Goal: Task Accomplishment & Management: Use online tool/utility

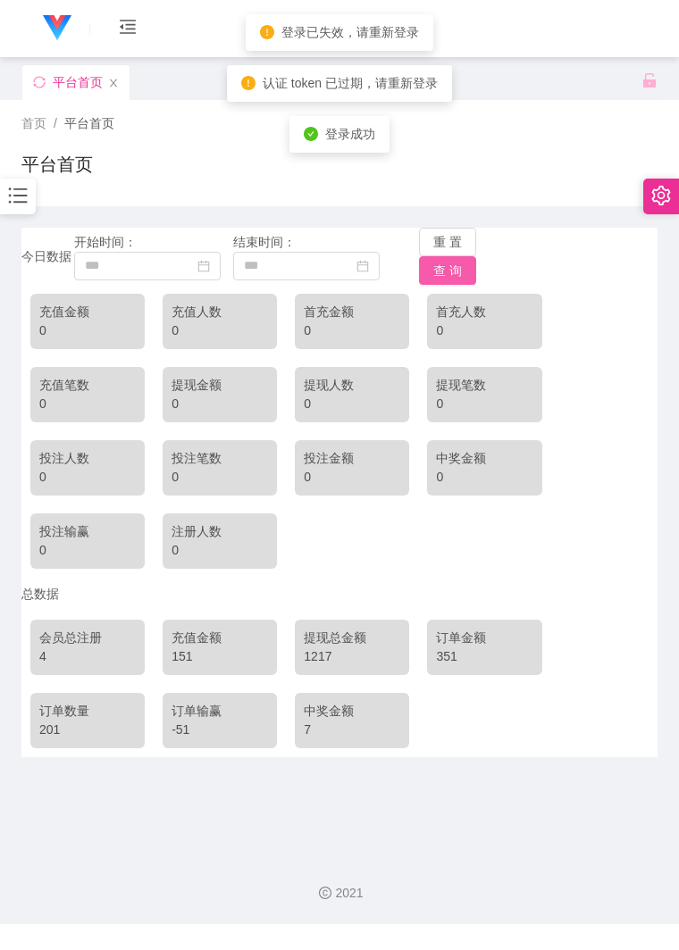
click at [423, 262] on button "查 询" at bounding box center [447, 270] width 57 height 29
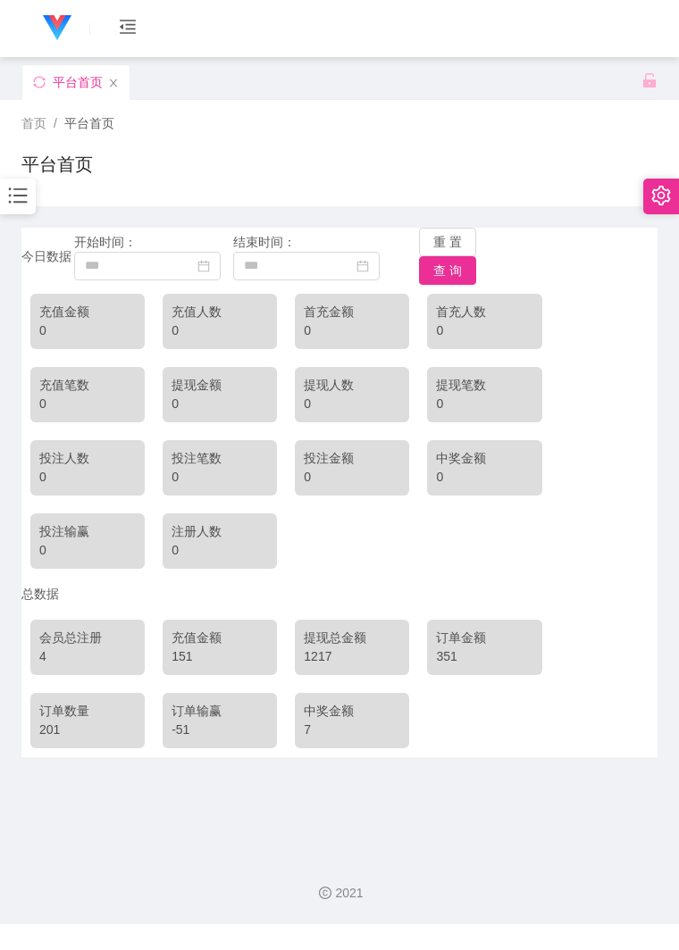
click at [421, 27] on div "会员购单 在线人数 0 1 2 3 4 5 6 7 8 9 0 1 2 3 4 5 6 7 8 9 0 1 2 3 4 5 6 7 8 9 充值订单 提现订单…" at bounding box center [339, 29] width 679 height 58
click at [63, 5] on link at bounding box center [51, 28] width 61 height 57
click at [51, 125] on span "首页 /" at bounding box center [42, 123] width 43 height 14
click at [20, 183] on div at bounding box center [18, 197] width 36 height 36
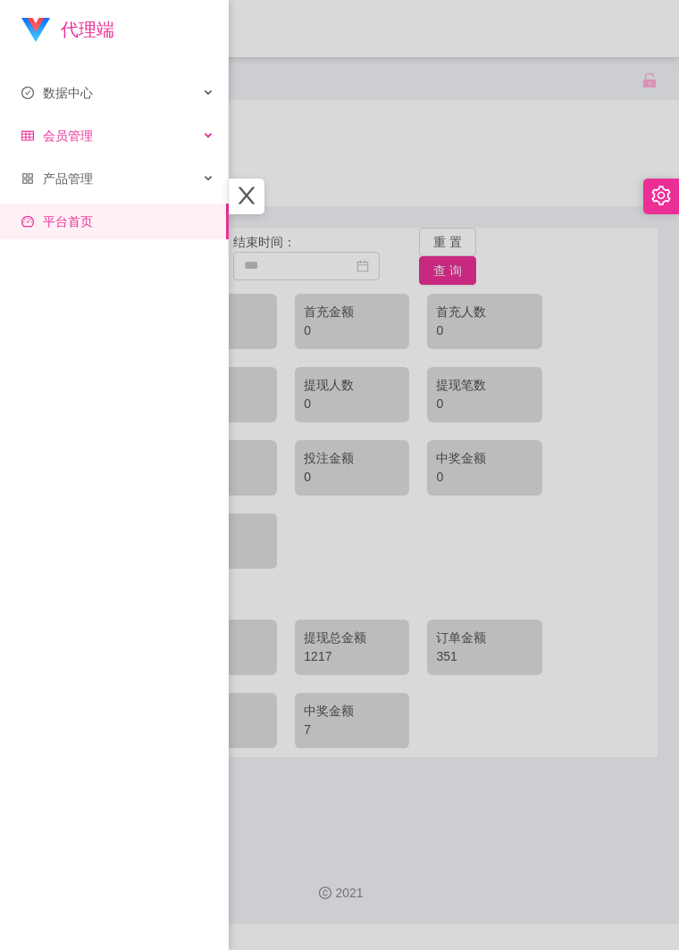
click at [112, 138] on div "会员管理" at bounding box center [114, 136] width 229 height 36
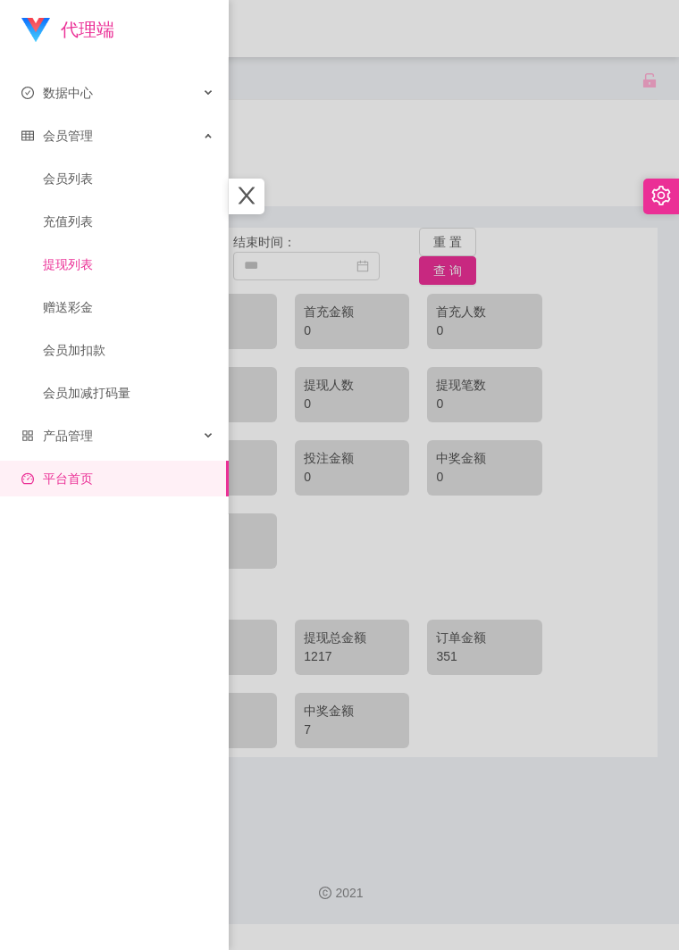
click at [117, 261] on link "提现列表" at bounding box center [129, 265] width 172 height 36
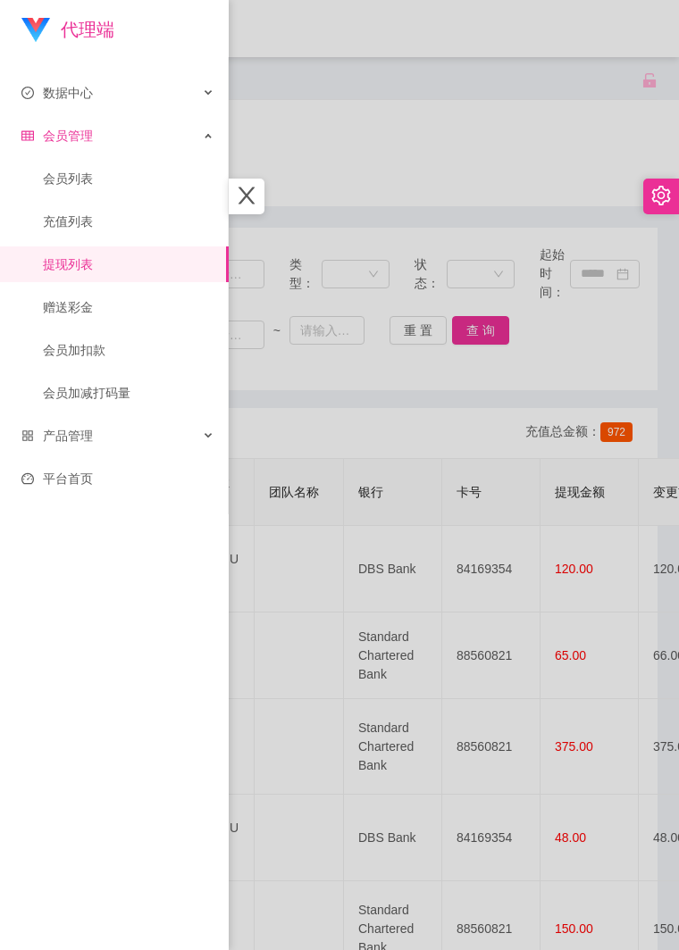
click at [298, 363] on div at bounding box center [339, 475] width 679 height 950
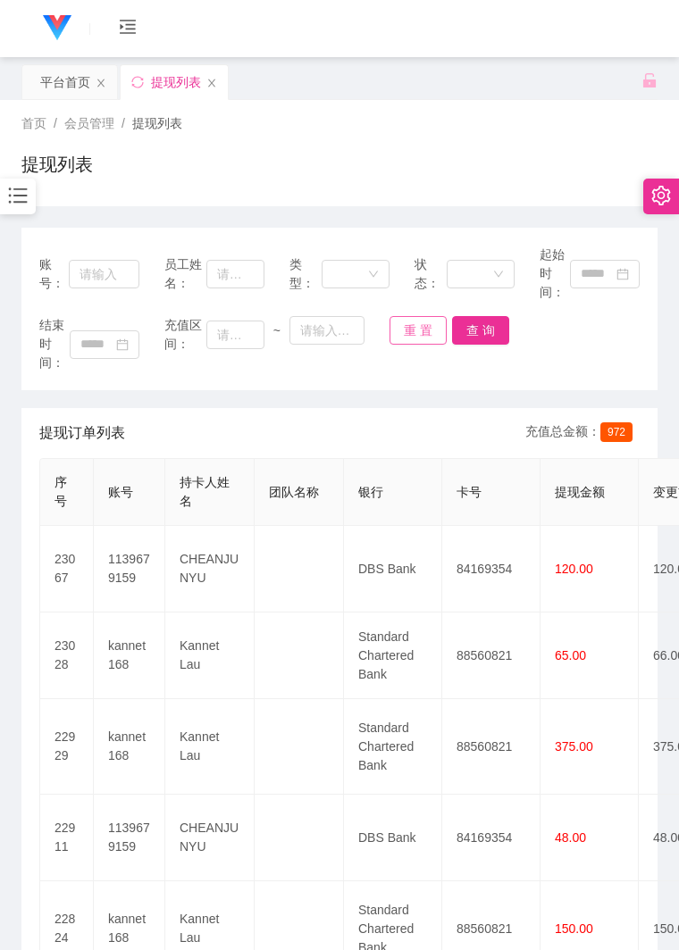
click at [408, 324] on button "重 置" at bounding box center [417, 330] width 57 height 29
click at [430, 394] on div "账号： 员工姓名： 类型： 状态： 起始时间： 结束时间： 充值区间： ~ 重 置 查 询 提现订单列表 充值总金额： 972 序号 账号 持卡人姓名 团队名…" at bounding box center [339, 875] width 636 height 1295
click at [471, 339] on button "查 询" at bounding box center [480, 330] width 57 height 29
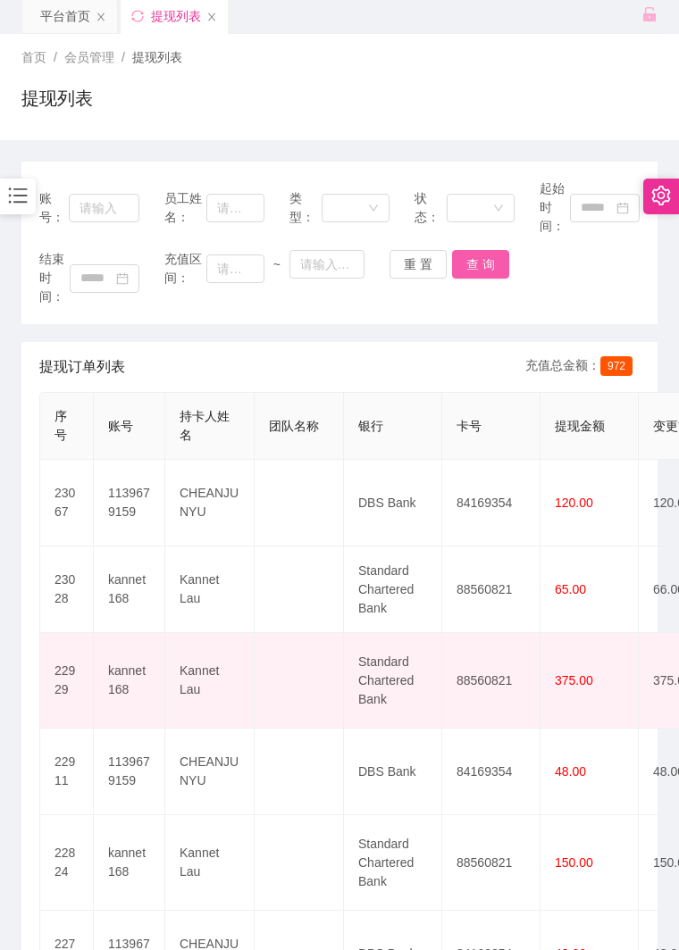
scroll to position [99, 0]
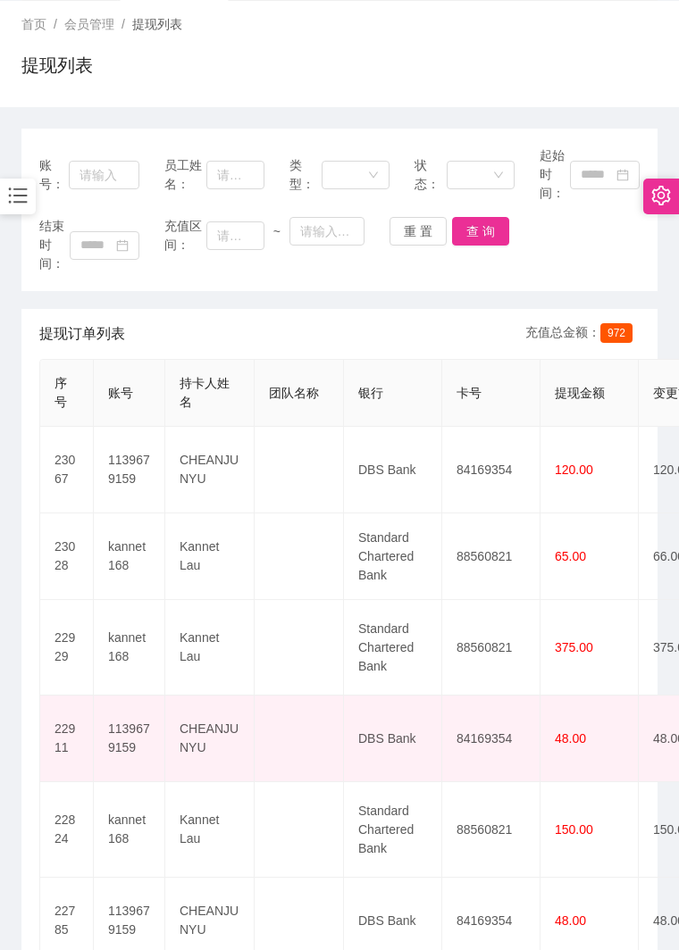
click at [136, 755] on td "1139679159" at bounding box center [129, 739] width 71 height 87
click at [136, 753] on td "1139679159" at bounding box center [129, 739] width 71 height 87
click at [138, 750] on td "1139679159" at bounding box center [129, 739] width 71 height 87
drag, startPoint x: 138, startPoint y: 748, endPoint x: 104, endPoint y: 729, distance: 38.8
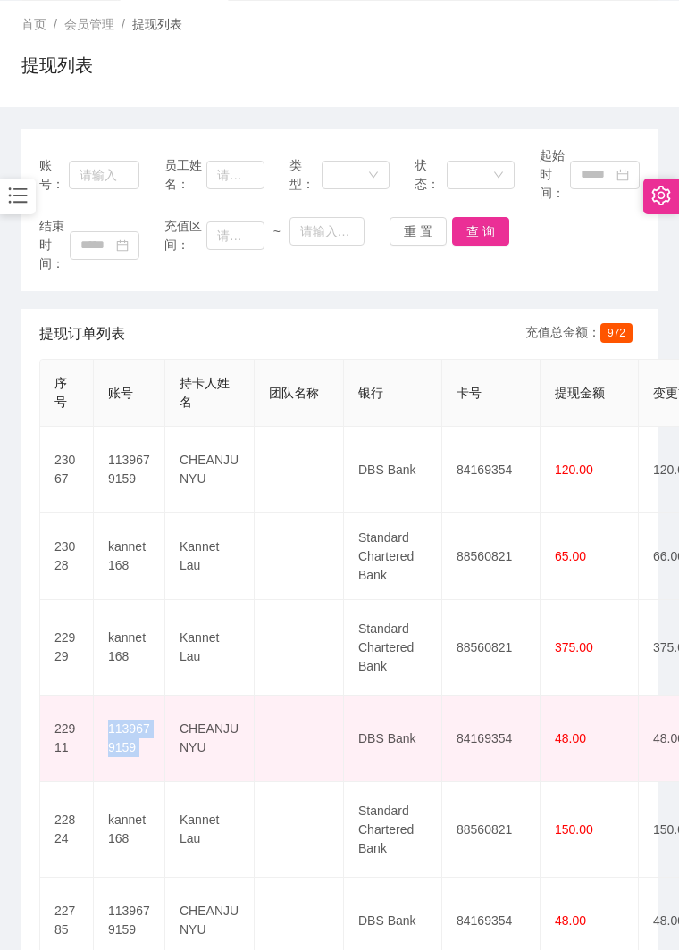
click at [104, 729] on td "1139679159" at bounding box center [129, 739] width 71 height 87
copy td "1139679159"
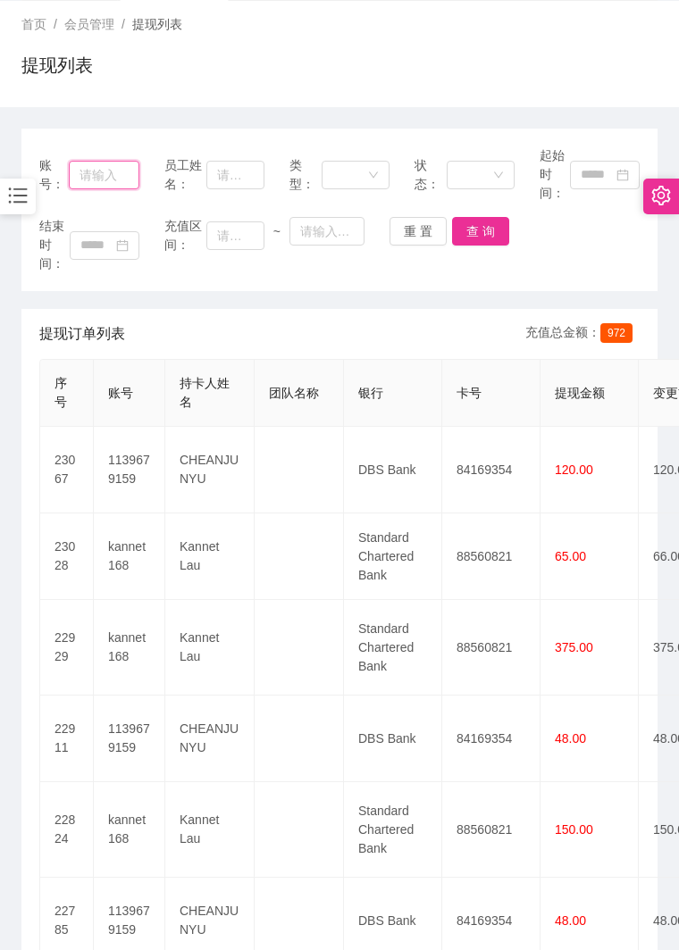
click at [116, 181] on input "text" at bounding box center [104, 175] width 71 height 29
paste input "1139679159"
type input "1139679159"
drag, startPoint x: 484, startPoint y: 243, endPoint x: 474, endPoint y: 242, distance: 9.9
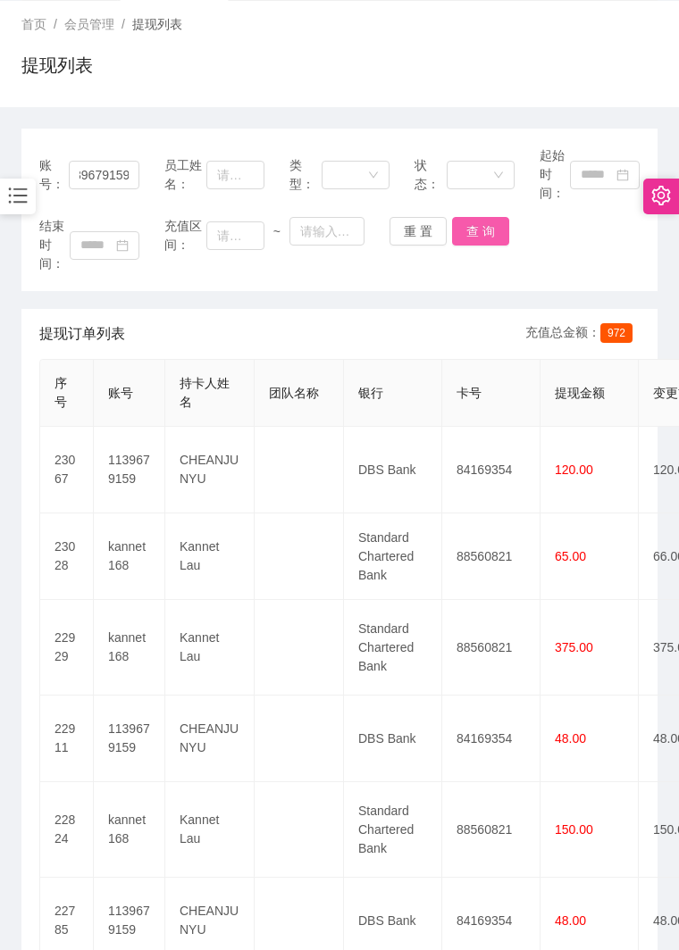
click at [484, 243] on button "查 询" at bounding box center [480, 231] width 57 height 29
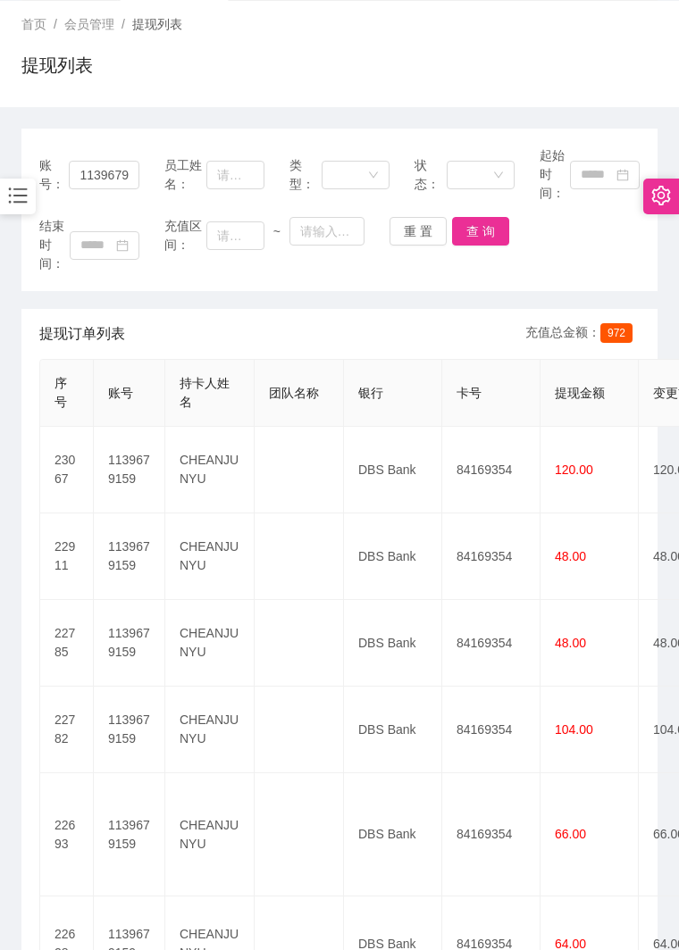
click at [28, 193] on icon "图标: bars" at bounding box center [17, 195] width 23 height 23
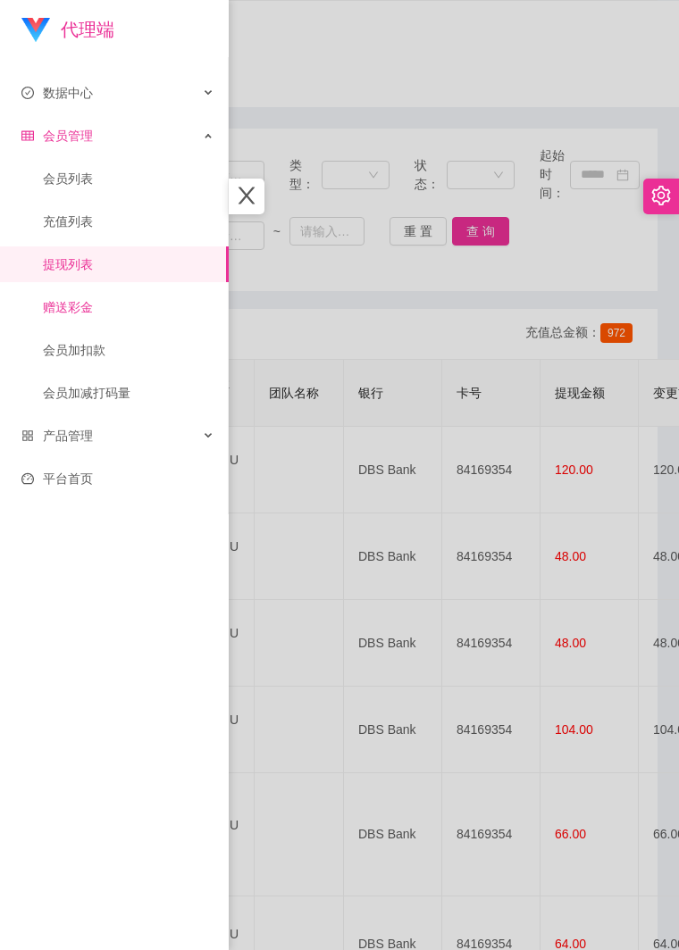
click at [103, 298] on link "赠送彩金" at bounding box center [129, 307] width 172 height 36
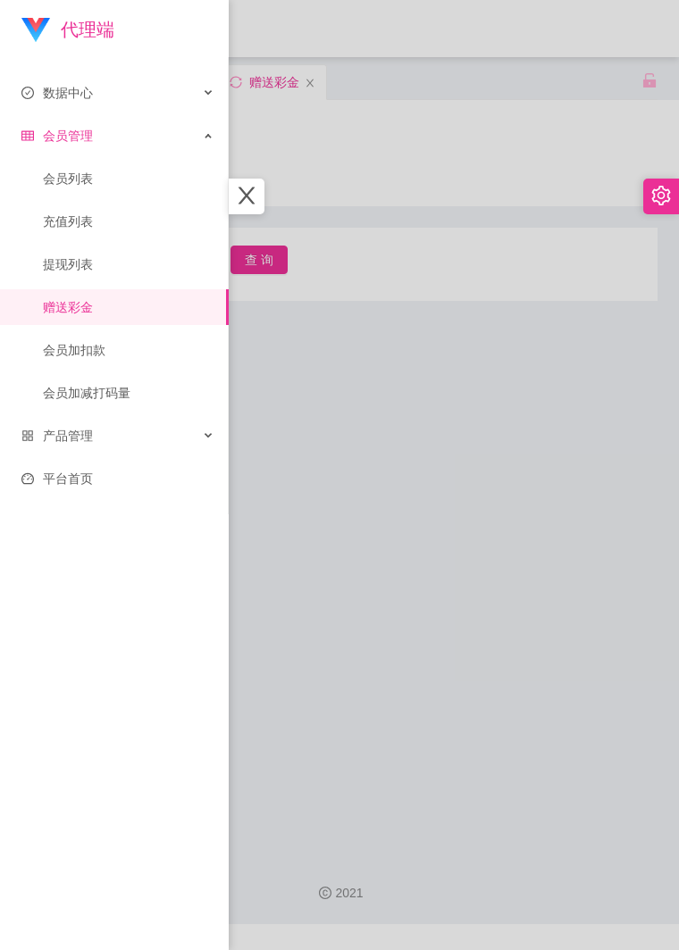
click at [308, 331] on div at bounding box center [339, 475] width 679 height 950
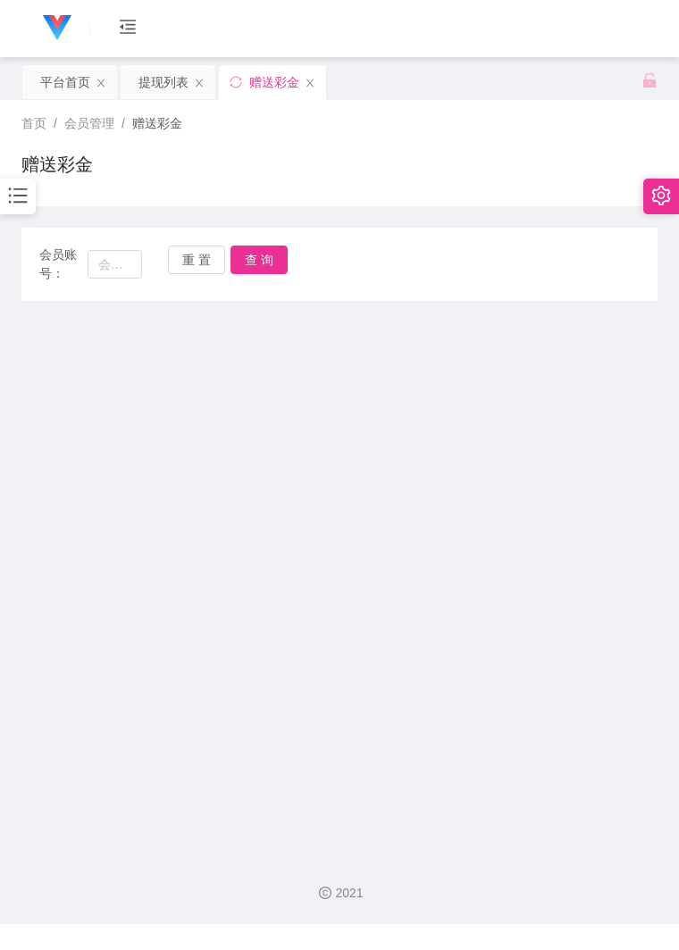
click at [143, 257] on div "会员账号： 重 置 查 询" at bounding box center [339, 265] width 636 height 38
click at [130, 264] on input "text" at bounding box center [115, 264] width 55 height 29
paste input "1139679159"
type input "1139679159"
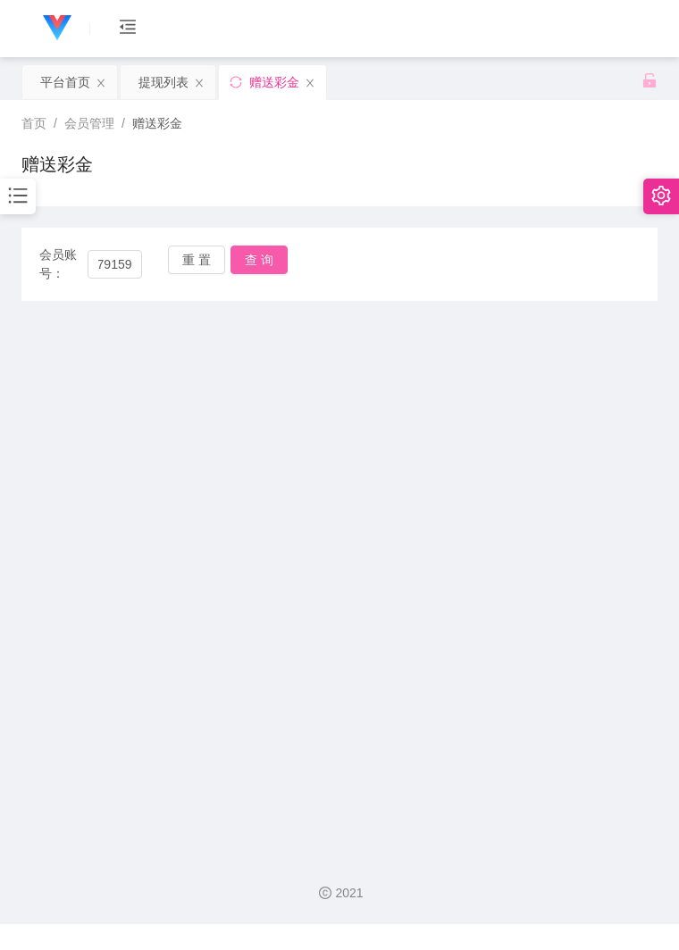
click at [264, 269] on button "查 询" at bounding box center [258, 260] width 57 height 29
click at [289, 264] on div "会员账号： 1139679159 重 置 查 询" at bounding box center [339, 265] width 636 height 38
click at [248, 257] on button "查 询" at bounding box center [258, 260] width 57 height 29
click at [21, 197] on icon "图标: bars" at bounding box center [17, 195] width 23 height 23
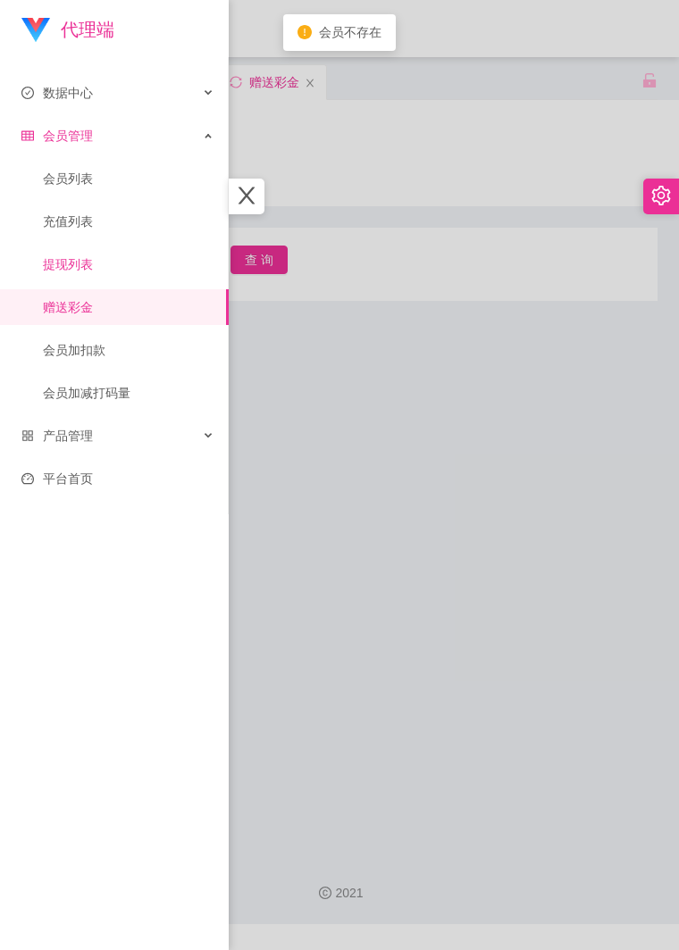
click at [86, 253] on link "提现列表" at bounding box center [129, 265] width 172 height 36
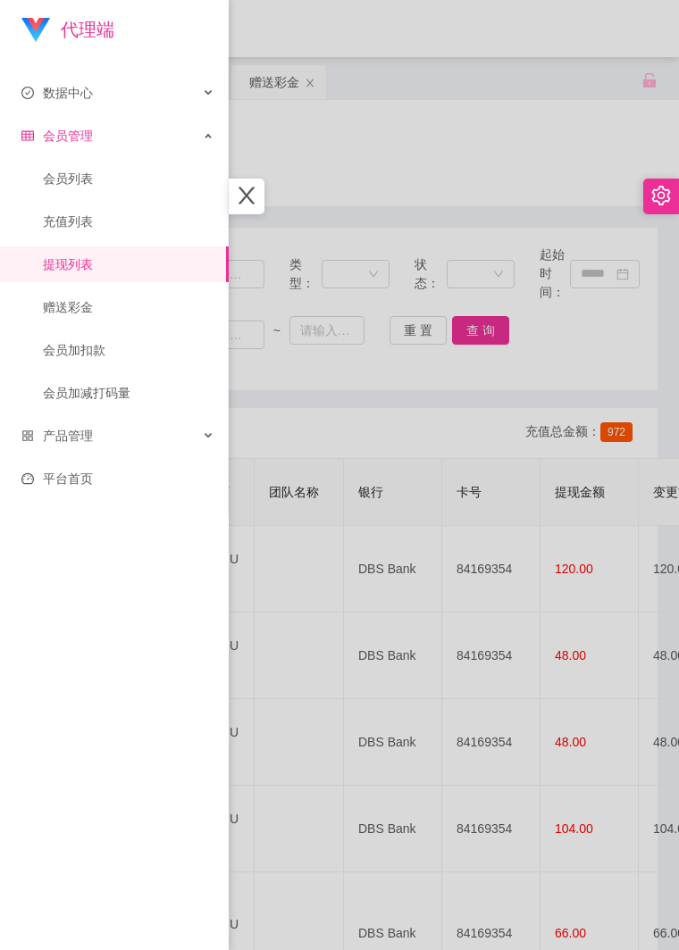
click at [333, 434] on div at bounding box center [339, 475] width 679 height 950
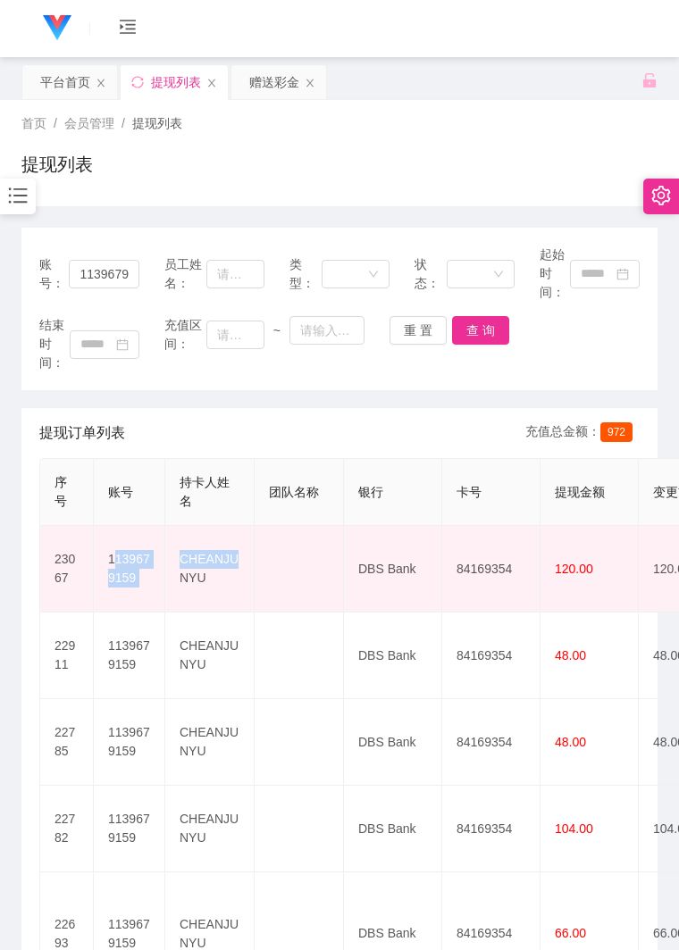
click at [132, 565] on td "1139679159" at bounding box center [129, 569] width 71 height 87
copy td "139"
click at [118, 555] on td "1139679159" at bounding box center [129, 569] width 71 height 87
drag, startPoint x: 104, startPoint y: 551, endPoint x: 181, endPoint y: 610, distance: 97.5
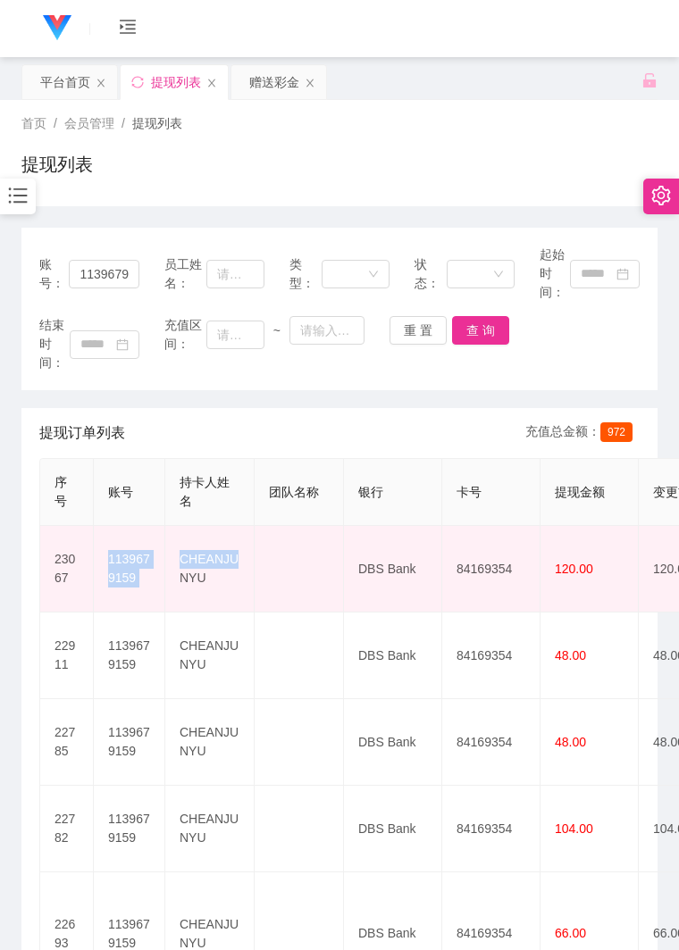
copy tr "1139679159 CHEANJU"
click at [108, 556] on td "1139679159" at bounding box center [129, 569] width 71 height 87
click at [111, 558] on td "1139679159" at bounding box center [129, 569] width 71 height 87
click at [104, 567] on td "1139679159" at bounding box center [129, 569] width 71 height 87
click at [99, 595] on td "1139679159" at bounding box center [129, 569] width 71 height 87
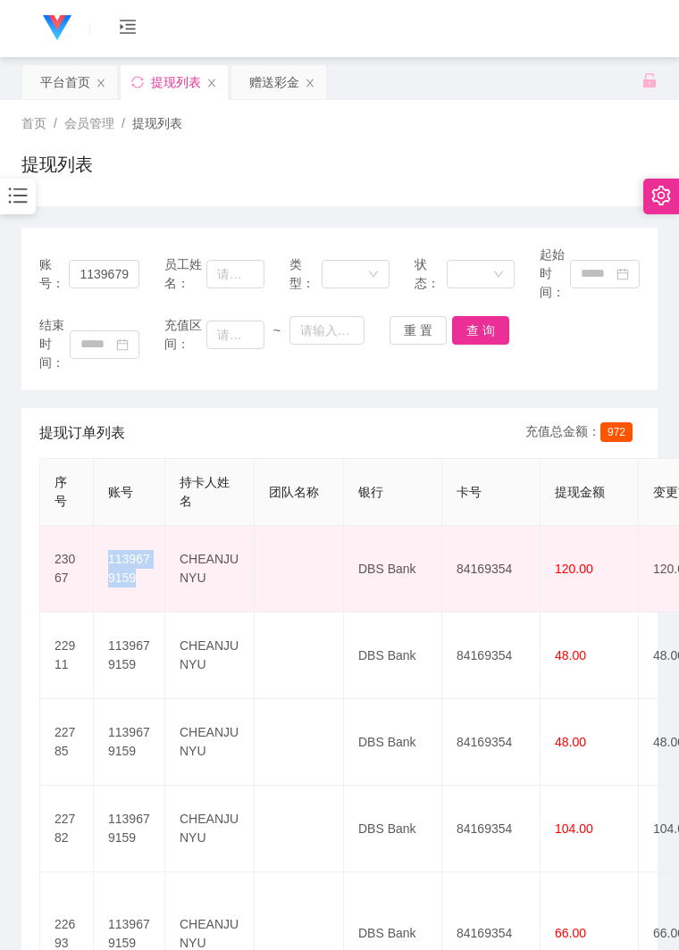
drag, startPoint x: 108, startPoint y: 557, endPoint x: 134, endPoint y: 583, distance: 36.6
click at [134, 583] on td "1139679159" at bounding box center [129, 569] width 71 height 87
copy td "1139679159"
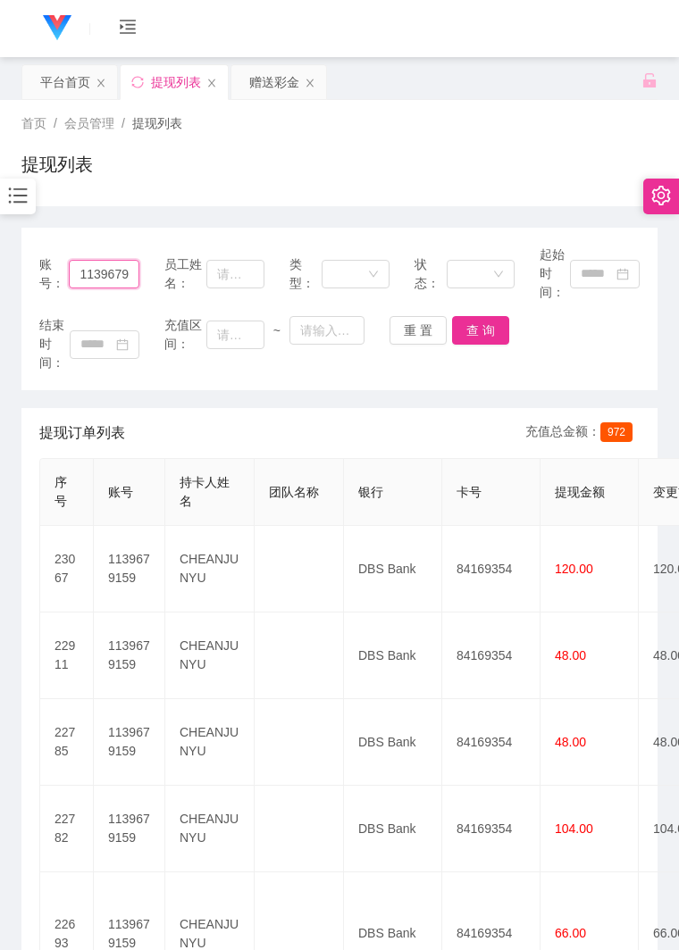
click at [137, 280] on input "1139679159" at bounding box center [104, 274] width 71 height 29
click at [38, 206] on div "账号： 1139679159 员工姓名： 类型： 状态： 起始时间： 结束时间： 充值区间： ~ 重 置 查 询 提现订单列表 充值总金额： 972 序号 账…" at bounding box center [339, 869] width 636 height 1326
click at [25, 198] on icon "图标: bars" at bounding box center [17, 195] width 23 height 23
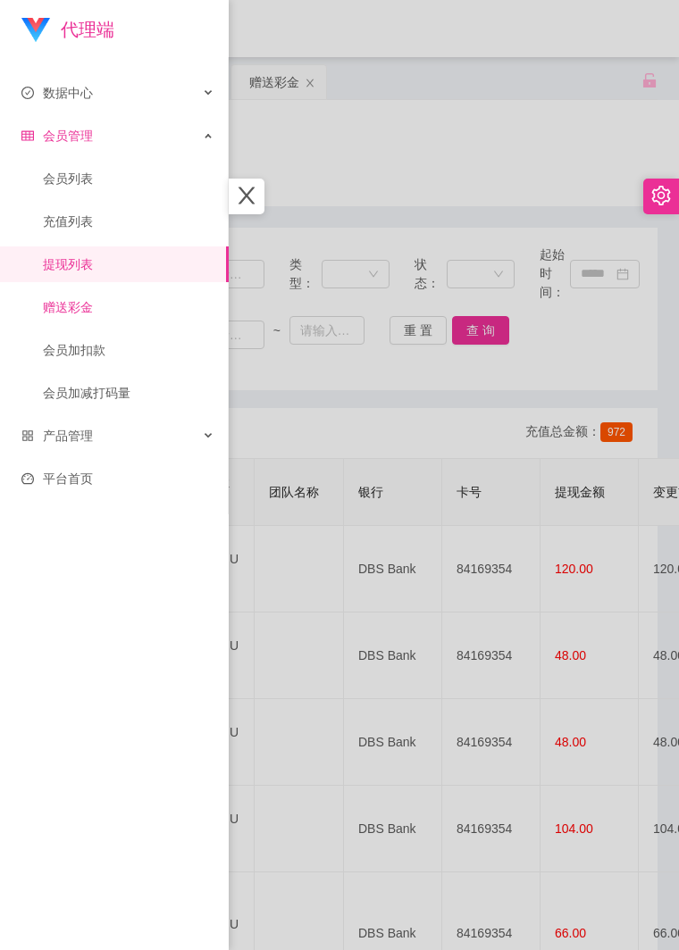
click at [131, 301] on link "赠送彩金" at bounding box center [129, 307] width 172 height 36
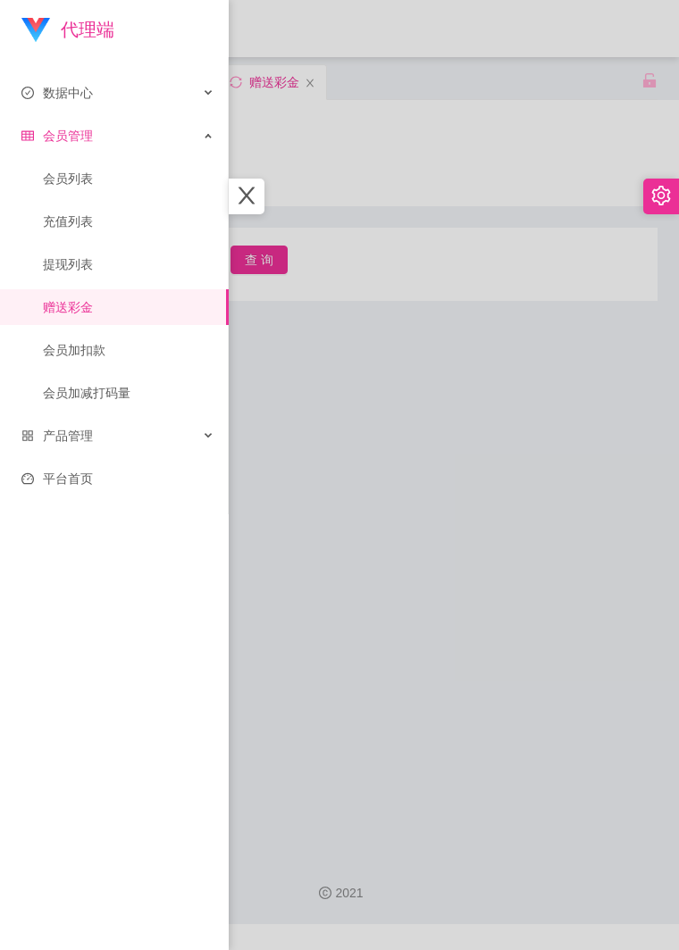
click at [341, 385] on div at bounding box center [339, 475] width 679 height 950
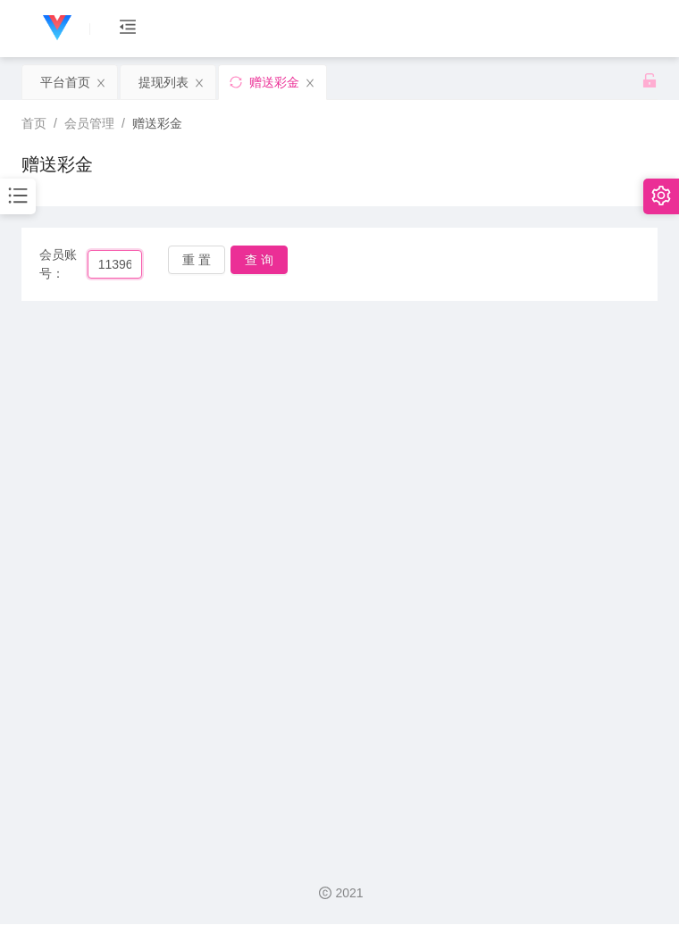
click at [123, 262] on input "1139679159" at bounding box center [115, 264] width 55 height 29
paste input "text"
type input "1139679159"
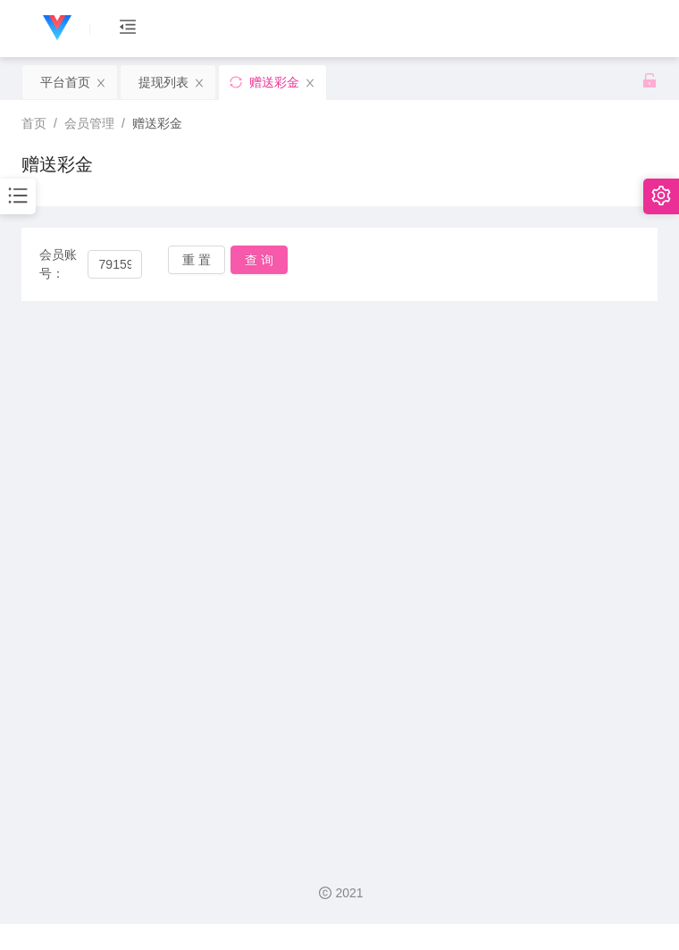
click at [235, 248] on button "查 询" at bounding box center [258, 260] width 57 height 29
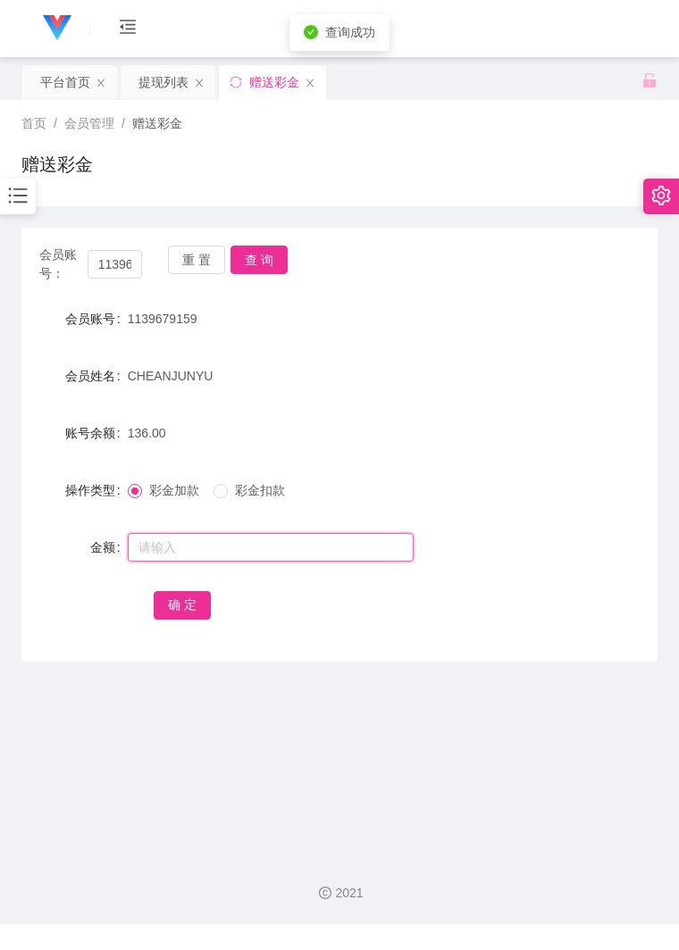
click at [212, 548] on input "text" at bounding box center [271, 547] width 286 height 29
type input "88"
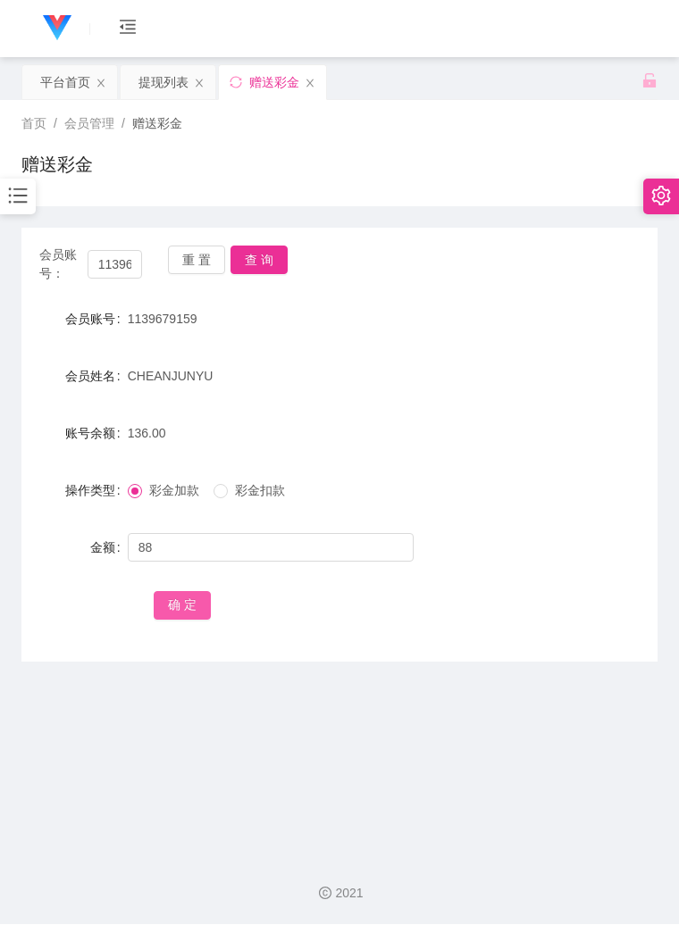
click at [191, 597] on button "确 定" at bounding box center [182, 605] width 57 height 29
